Goal: Task Accomplishment & Management: Manage account settings

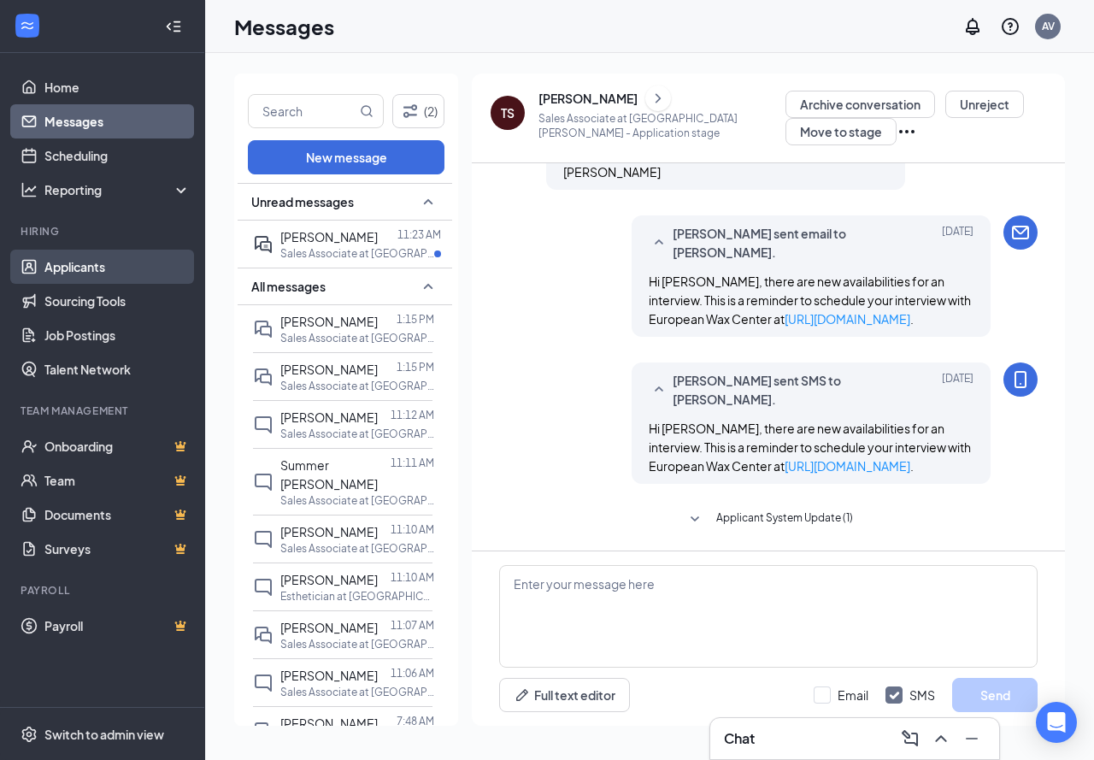
click at [101, 268] on link "Applicants" at bounding box center [117, 267] width 146 height 34
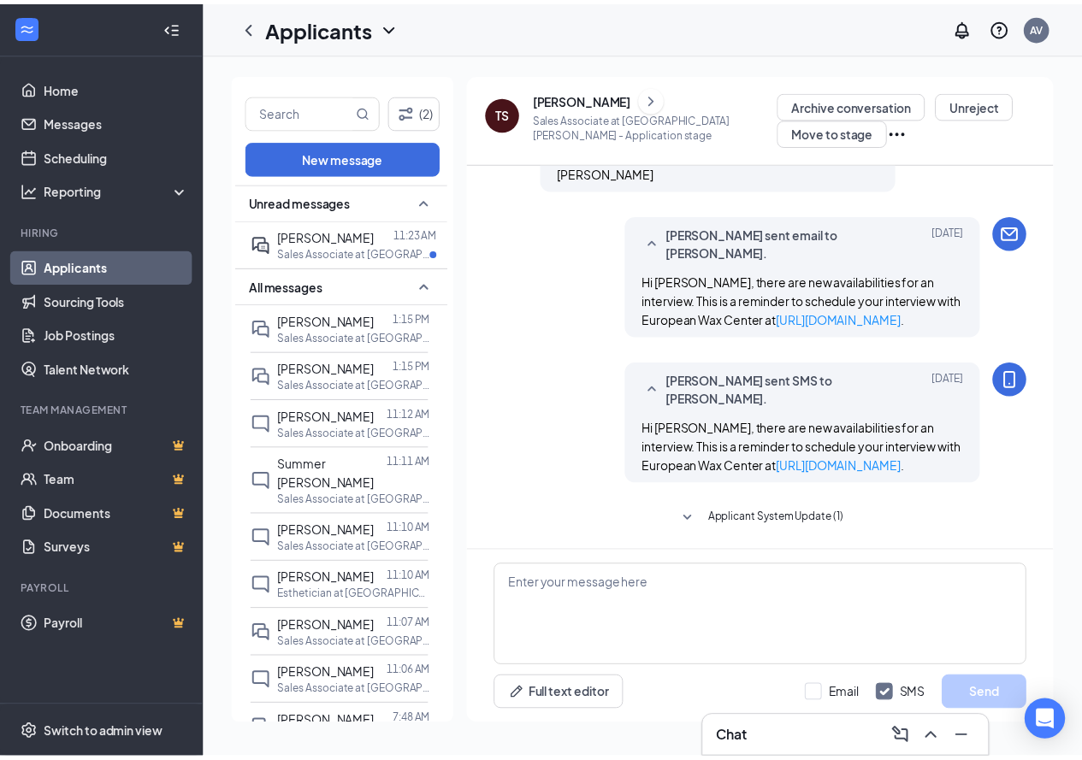
scroll to position [1273, 0]
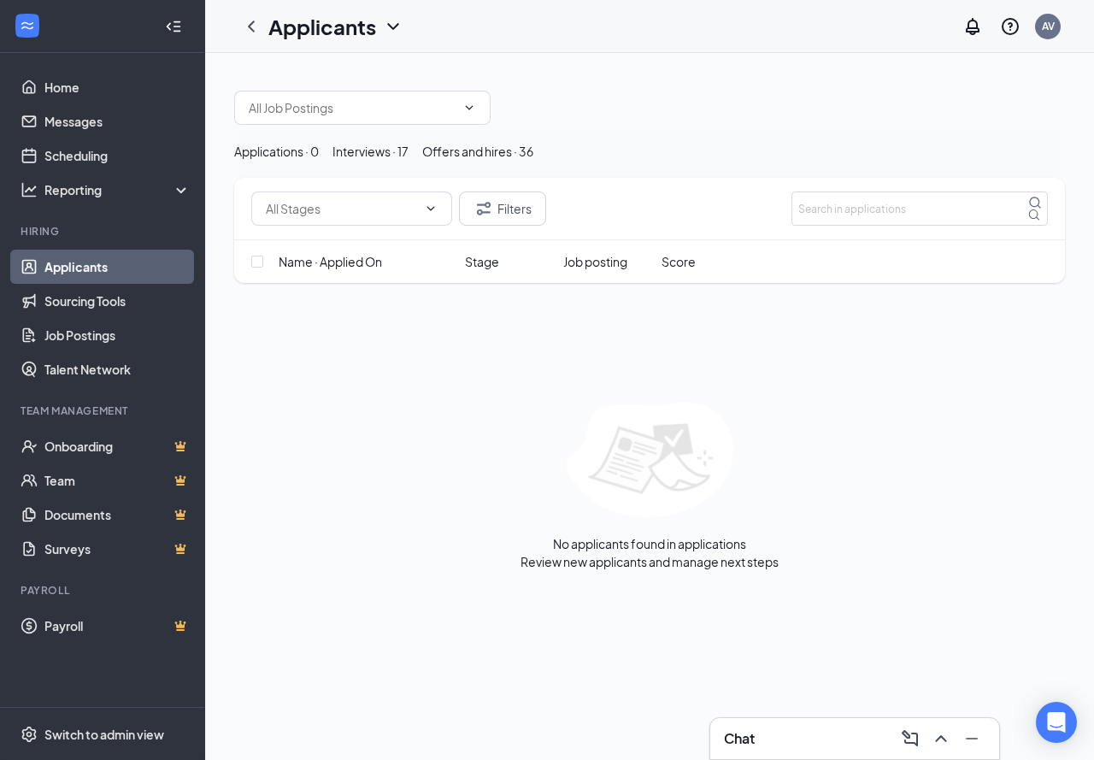
click at [177, 29] on icon "Collapse" at bounding box center [173, 26] width 17 height 17
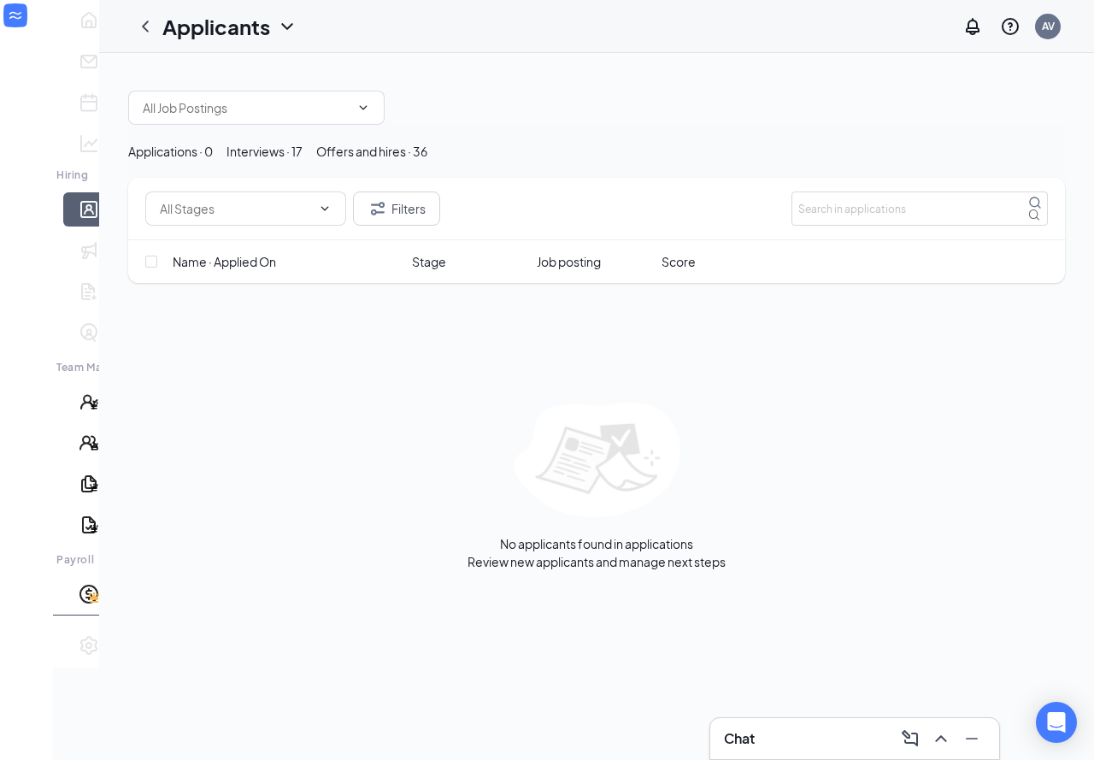
click at [303, 161] on div "Interviews · 17" at bounding box center [265, 151] width 76 height 19
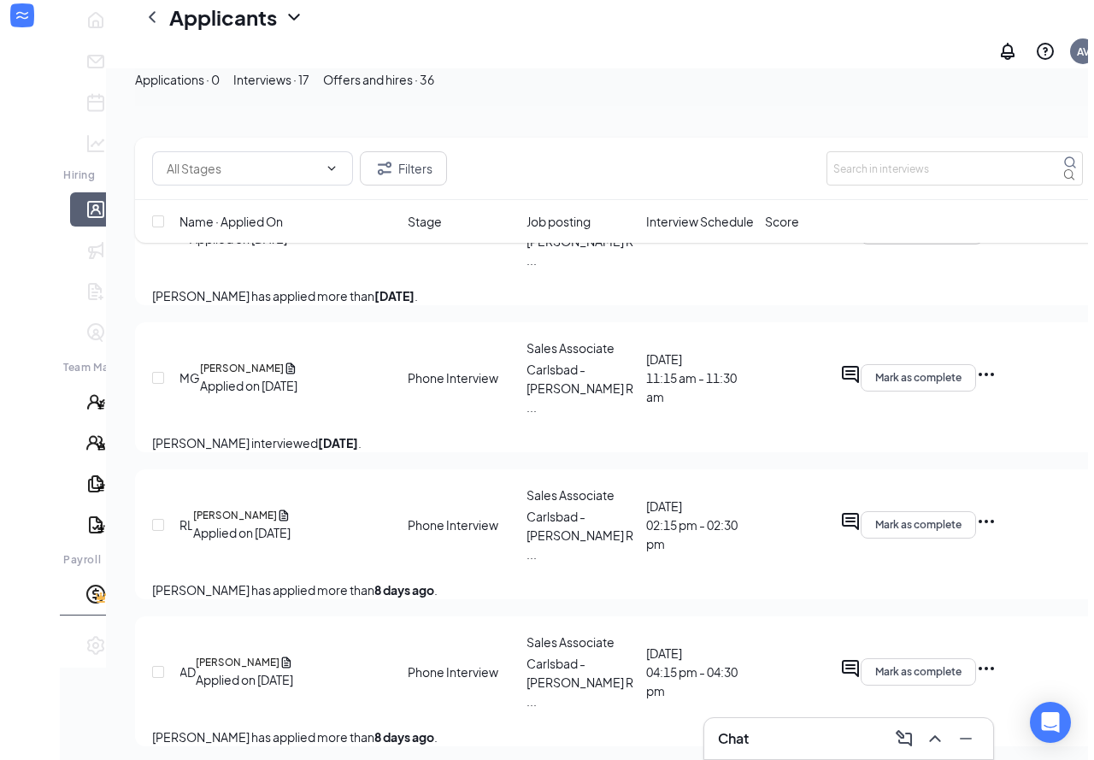
scroll to position [257, 0]
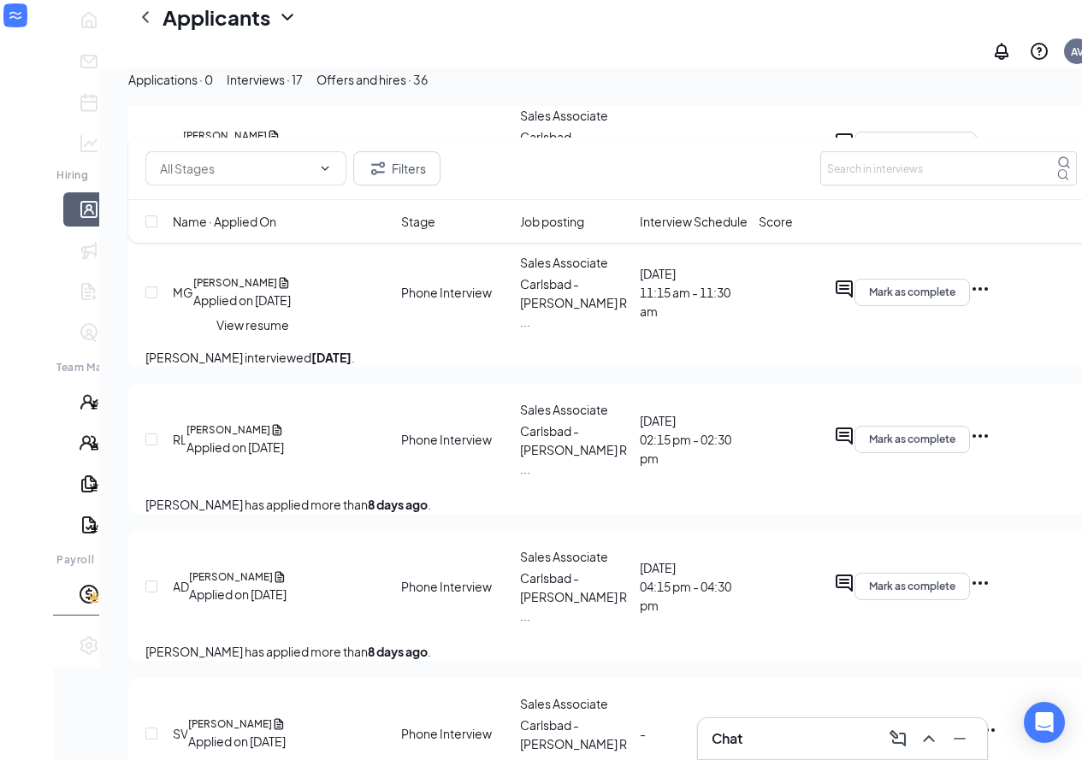
click at [270, 422] on icon "Document" at bounding box center [277, 429] width 14 height 15
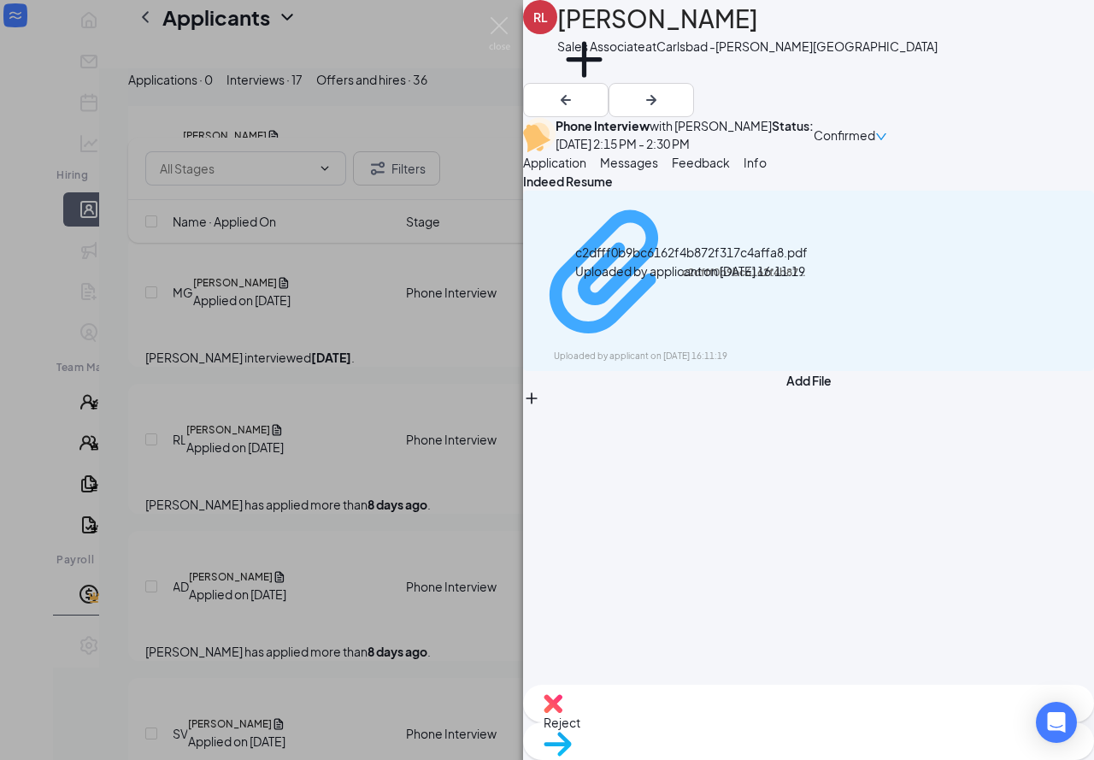
click at [682, 280] on div "c2dfff0b9bc6162f4b872f317c4affa8.pdf" at bounding box center [746, 273] width 128 height 14
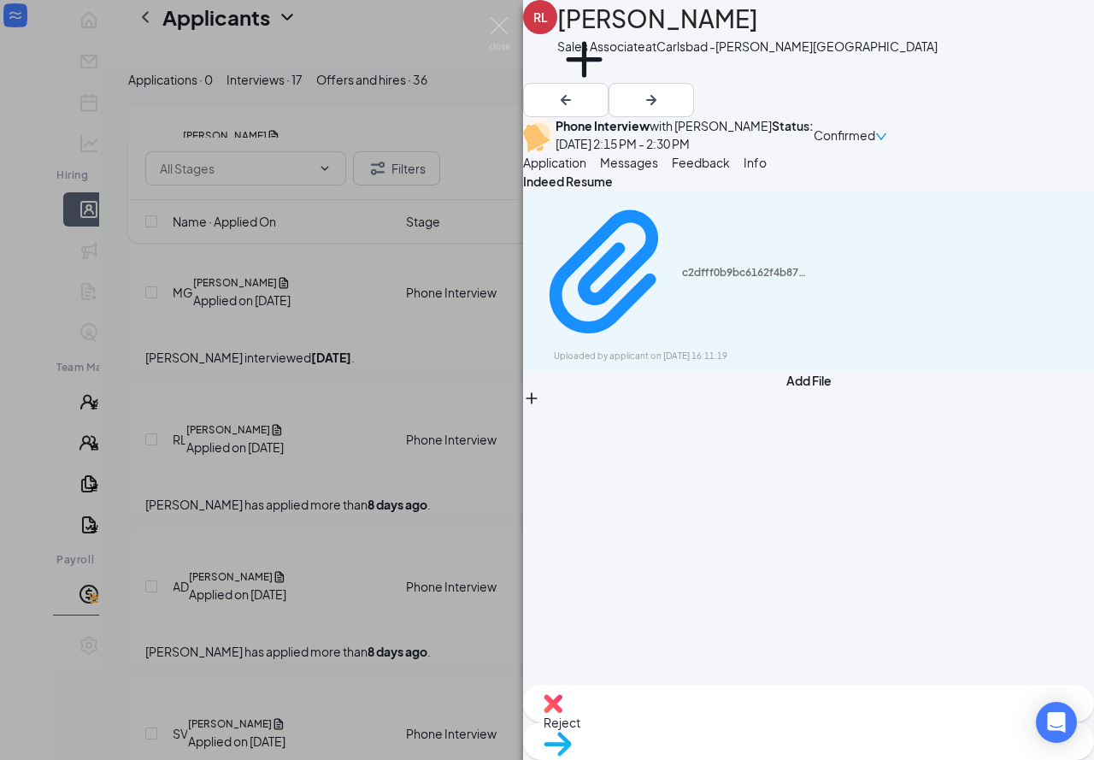
click at [658, 170] on span "Messages" at bounding box center [629, 162] width 58 height 15
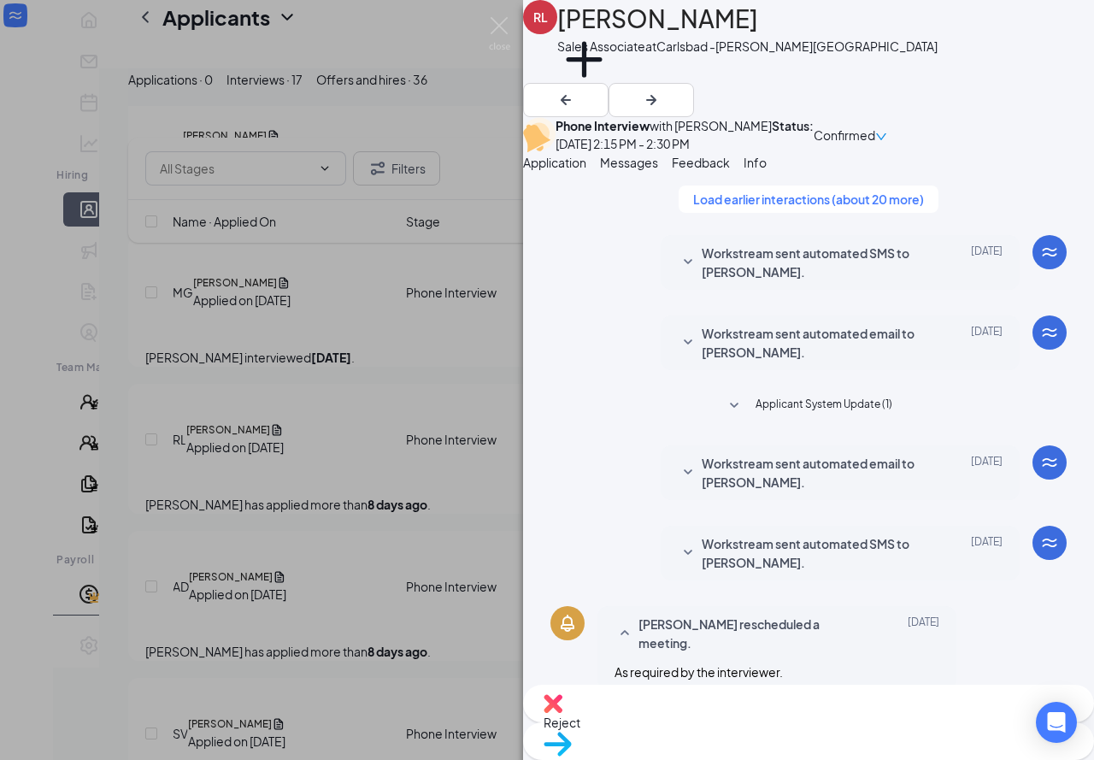
scroll to position [565, 0]
